Goal: Task Accomplishment & Management: Manage account settings

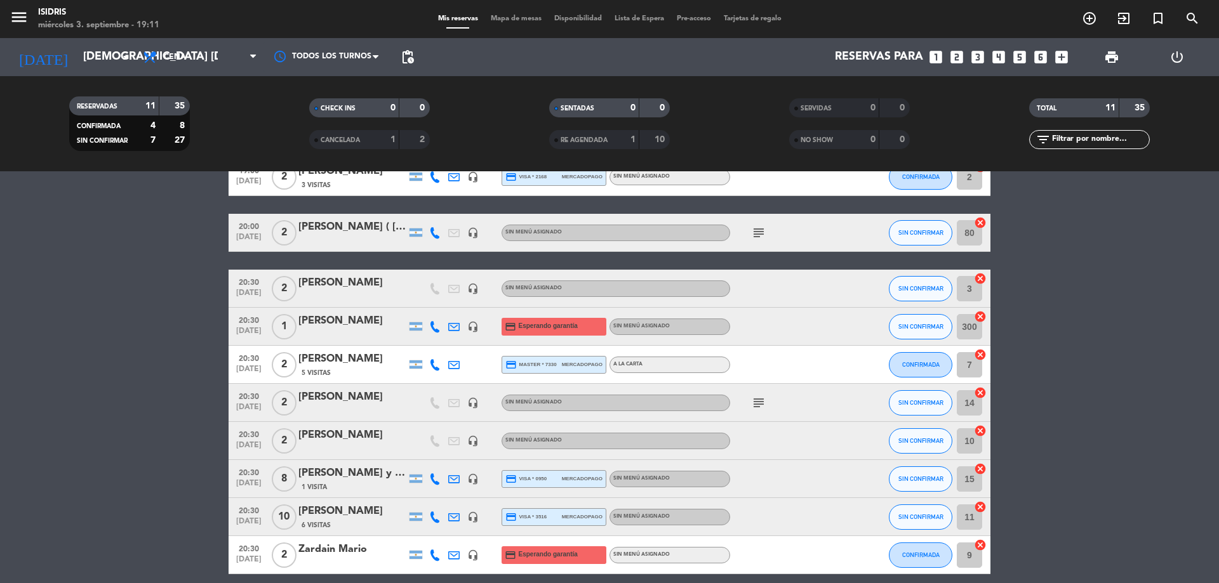
scroll to position [55, 0]
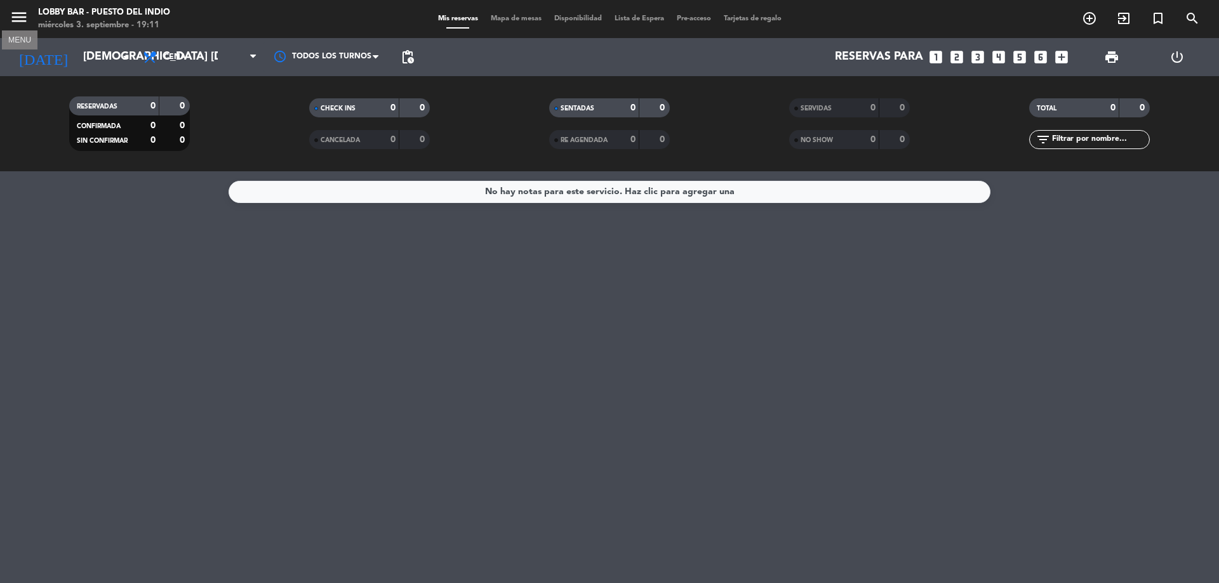
click at [28, 19] on icon "menu" at bounding box center [19, 17] width 19 height 19
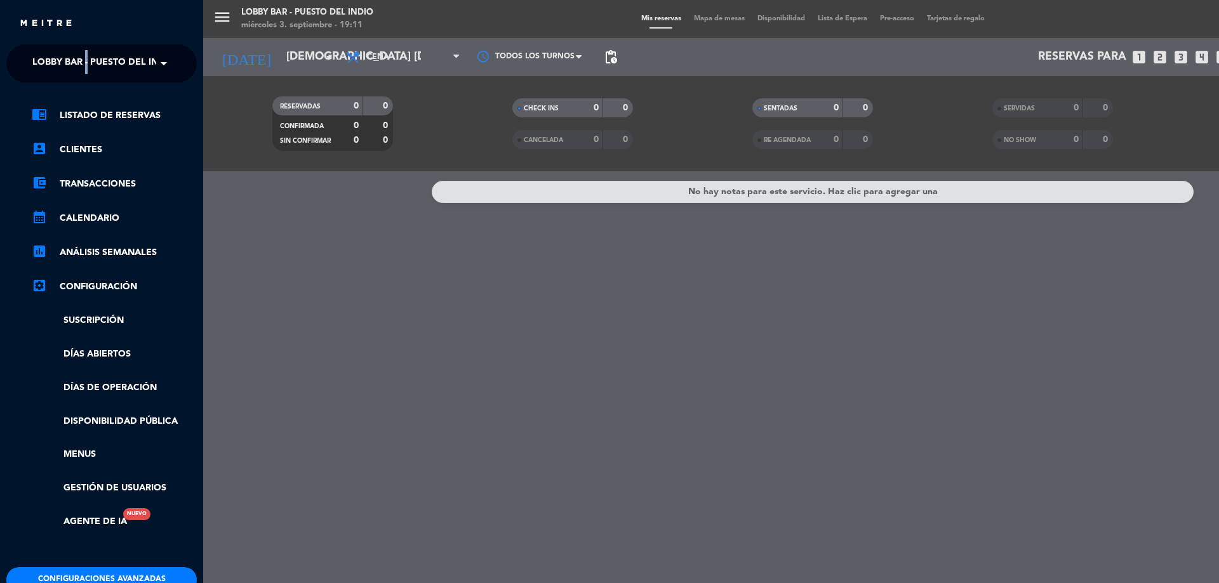
click at [88, 58] on ng-select "× Lobby Bar - Puesto del Indio ×" at bounding box center [101, 63] width 190 height 38
click at [88, 59] on span "Lobby Bar - Puesto del Indio" at bounding box center [103, 63] width 143 height 27
click at [131, 91] on div "isidris" at bounding box center [101, 97] width 189 height 19
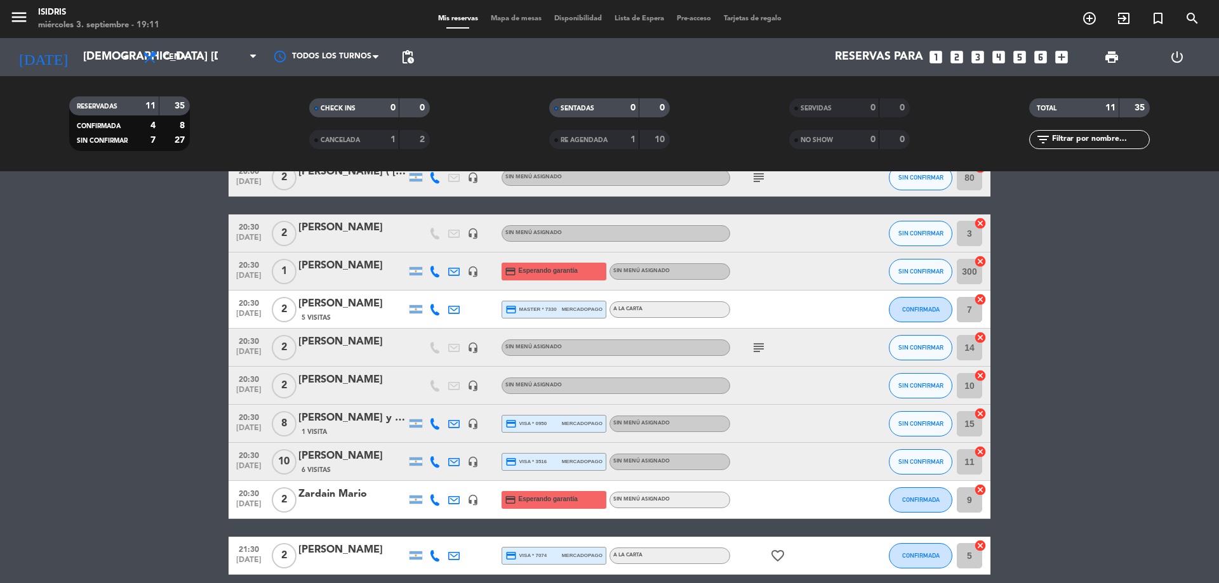
scroll to position [182, 0]
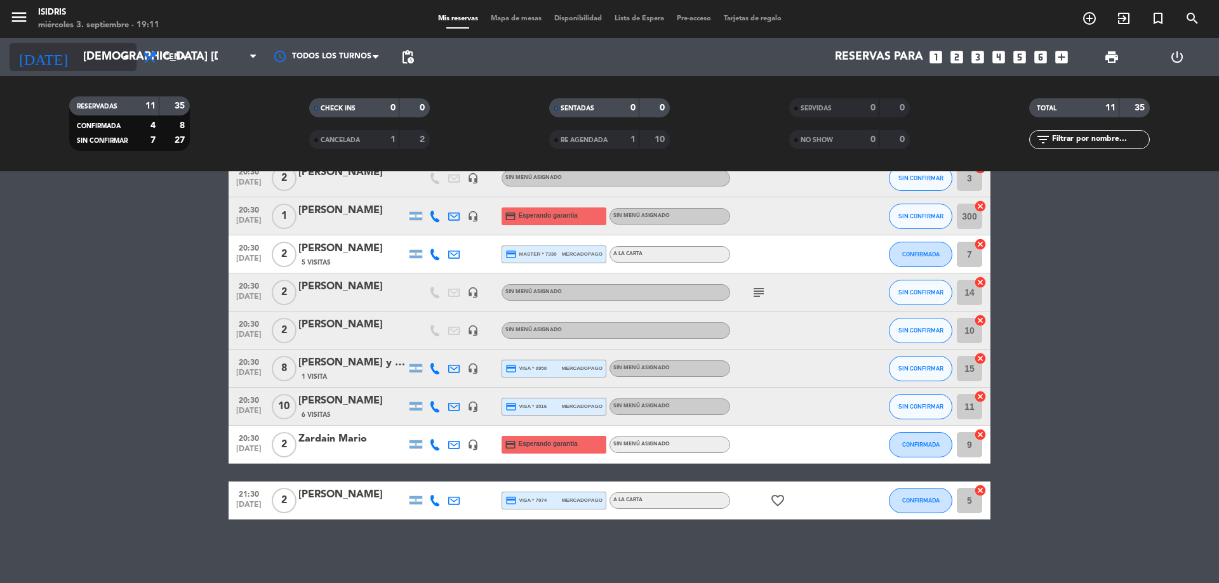
click at [79, 57] on input "[DEMOGRAPHIC_DATA] [DATE]" at bounding box center [150, 56] width 147 height 25
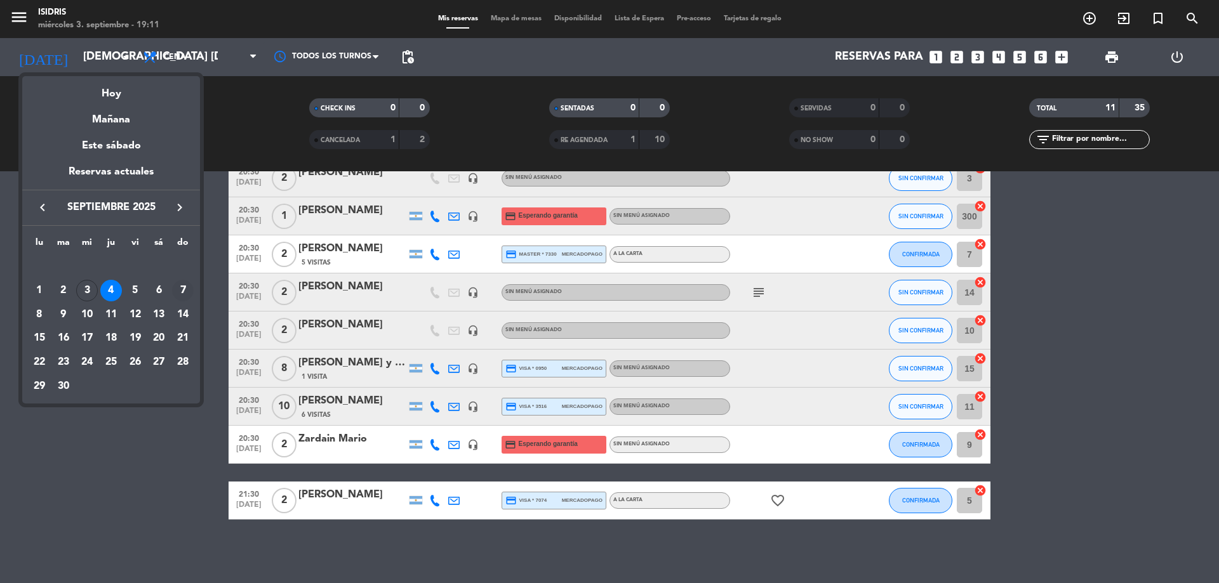
click at [180, 286] on div "7" at bounding box center [183, 291] width 22 height 22
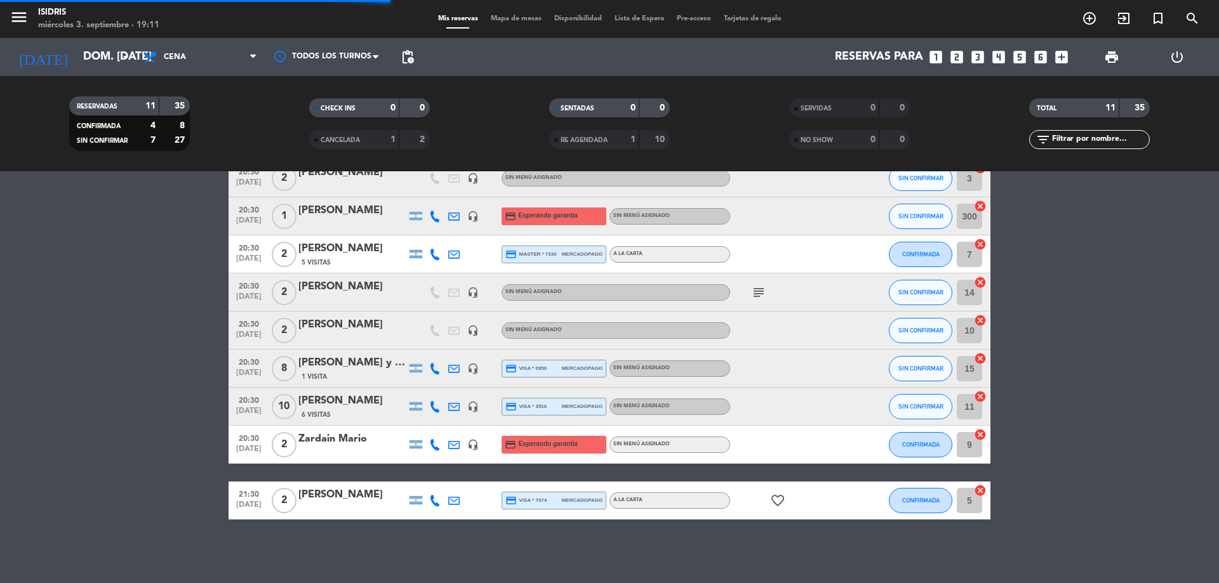
scroll to position [0, 0]
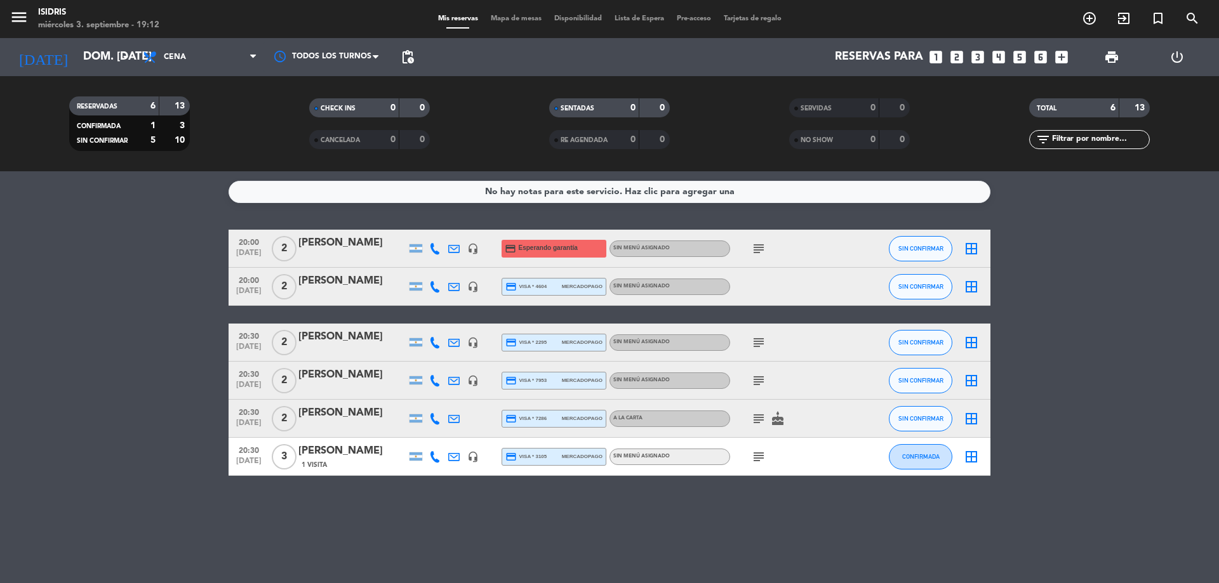
click at [326, 423] on div at bounding box center [352, 427] width 108 height 10
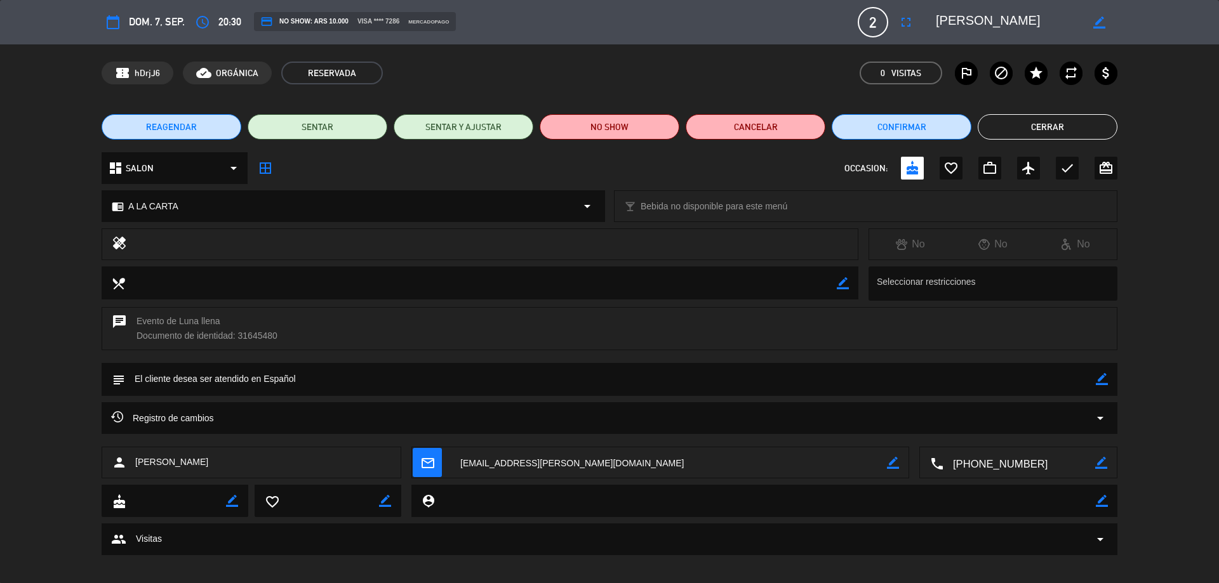
click at [433, 458] on icon "mail_outline" at bounding box center [427, 463] width 14 height 14
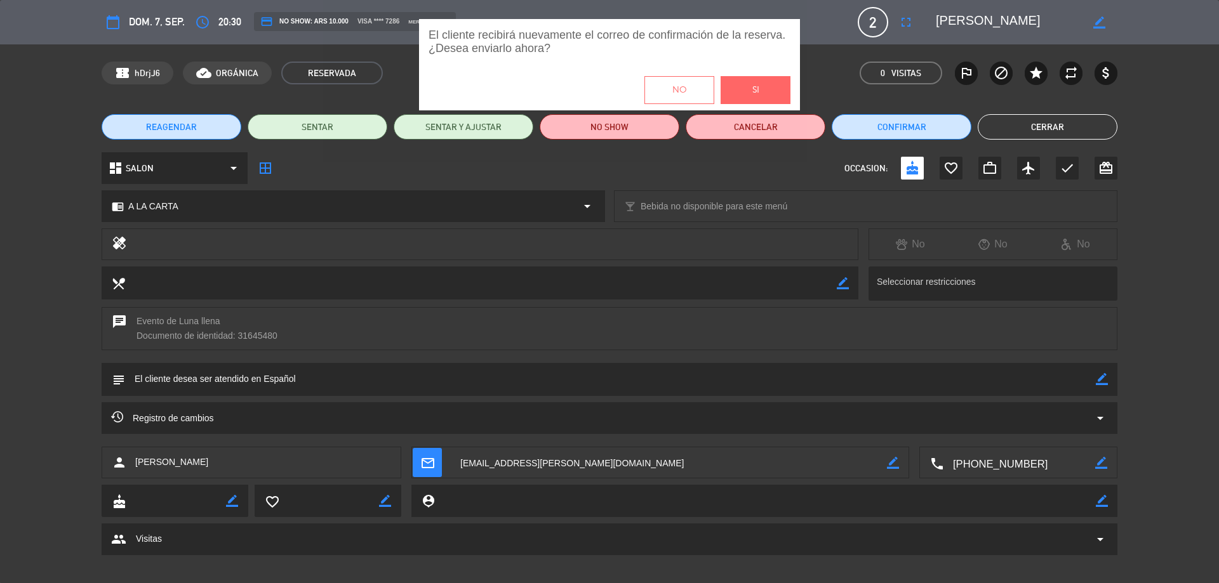
click at [740, 88] on button "Si" at bounding box center [755, 90] width 70 height 28
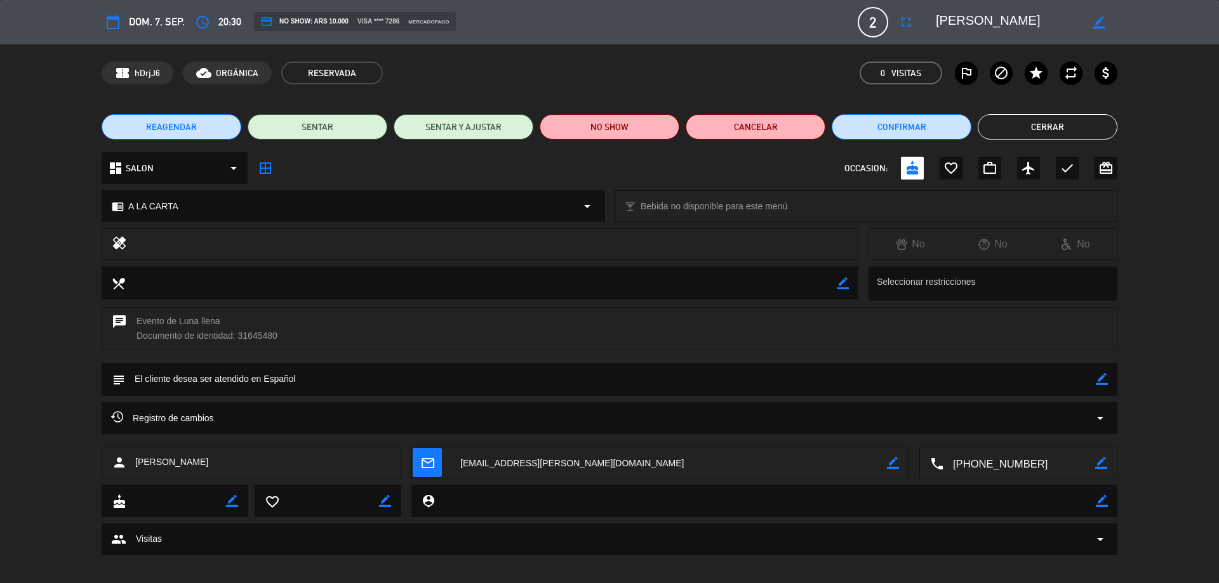
click at [1043, 119] on button "Cerrar" at bounding box center [1047, 126] width 140 height 25
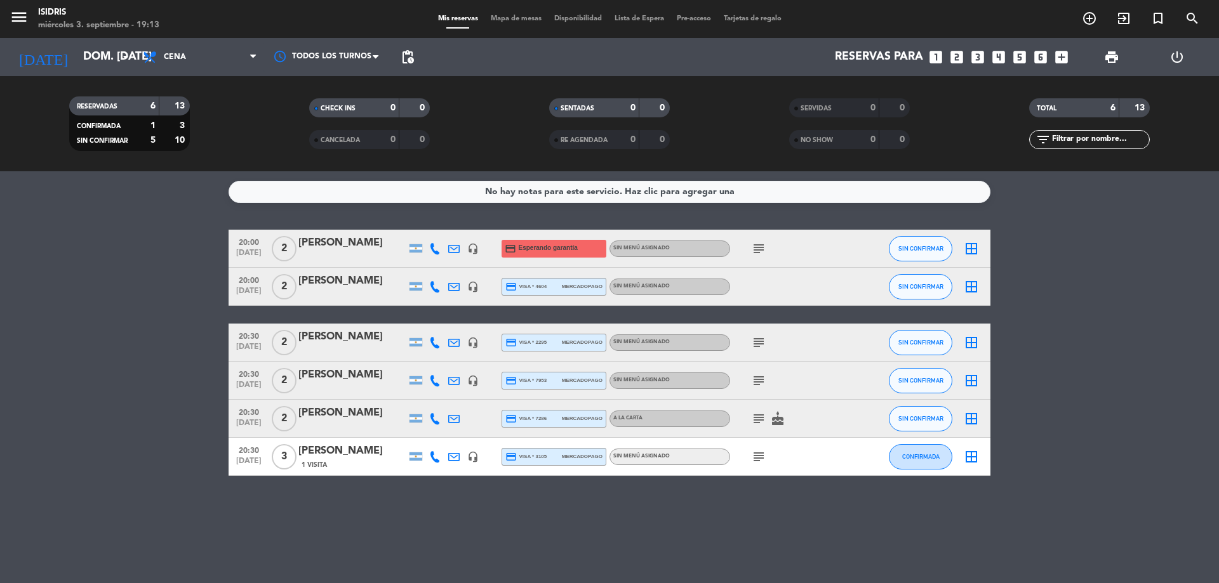
click at [62, 74] on div "[DATE] dom. [DATE] arrow_drop_down" at bounding box center [73, 57] width 127 height 38
click at [77, 56] on input "dom. [DATE]" at bounding box center [150, 56] width 147 height 25
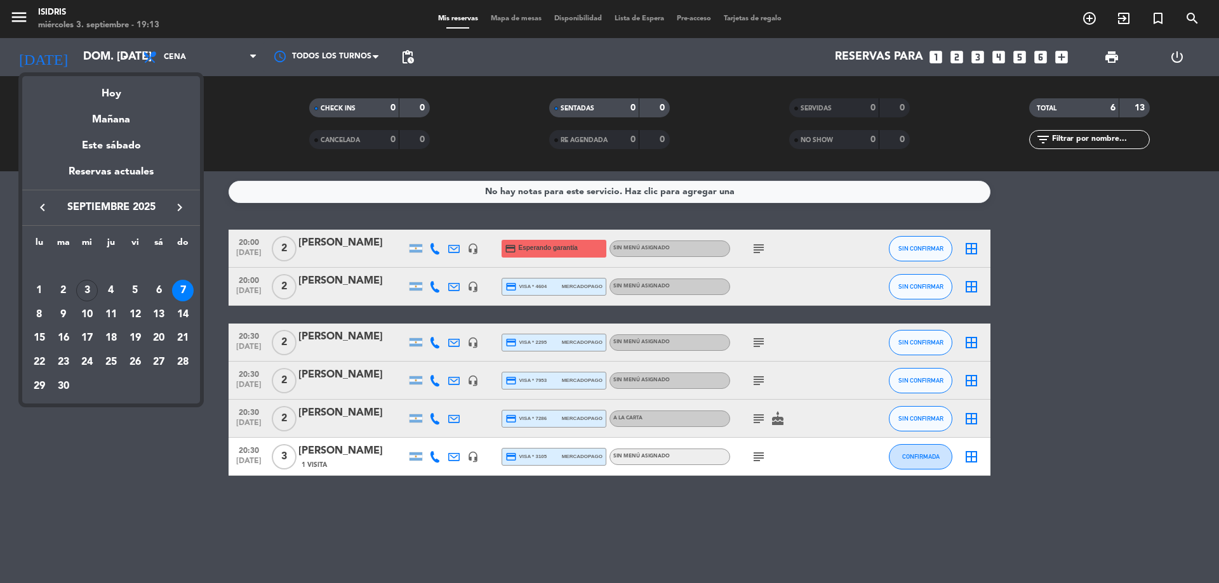
click at [106, 105] on div "Mañana" at bounding box center [111, 115] width 178 height 26
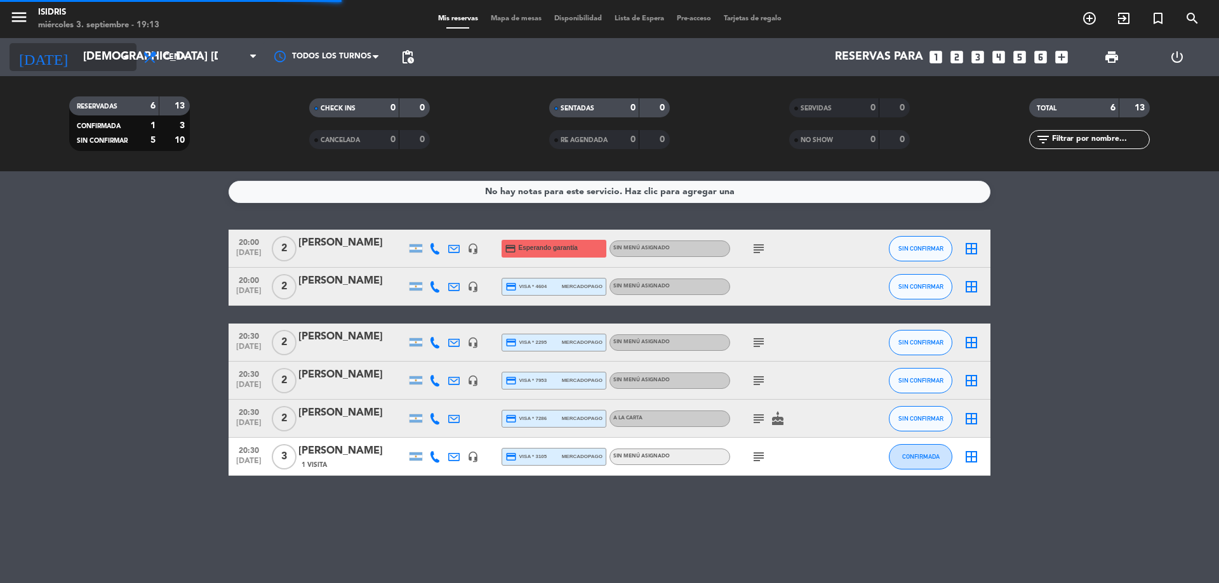
click at [95, 50] on input "[DEMOGRAPHIC_DATA] [DATE]" at bounding box center [150, 56] width 147 height 25
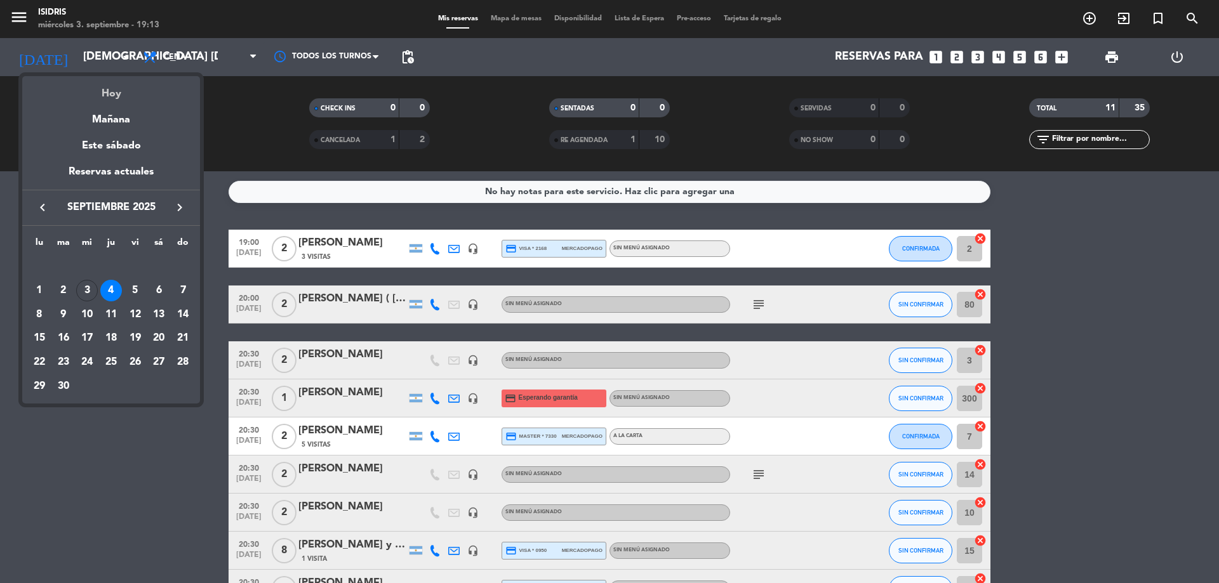
click at [121, 97] on div "Hoy" at bounding box center [111, 89] width 178 height 26
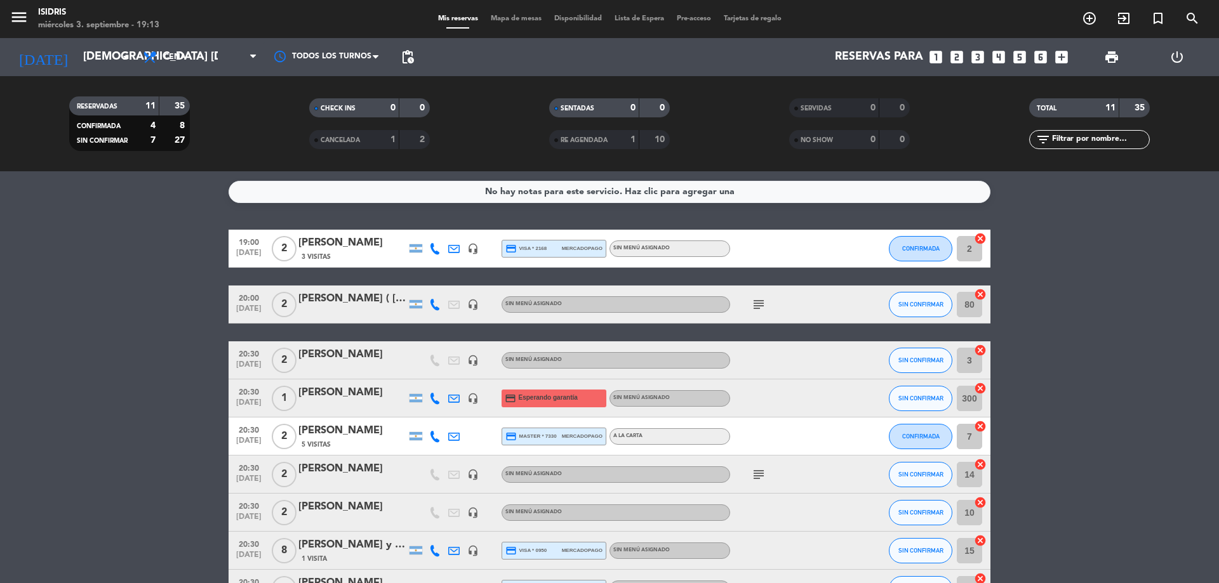
type input "mié. [DATE]"
